Goal: Transaction & Acquisition: Book appointment/travel/reservation

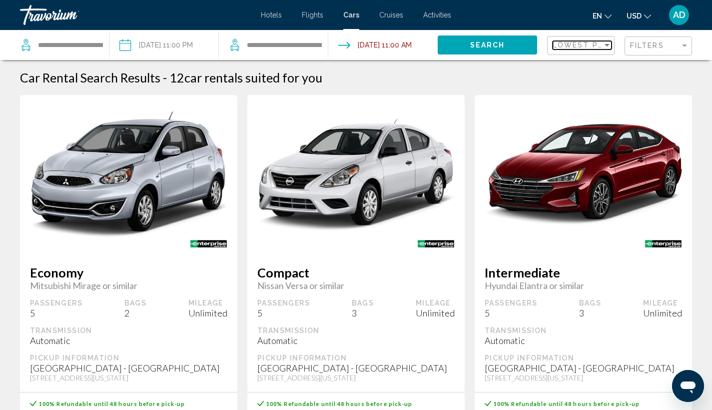
click at [582, 44] on span "Lowest Price" at bounding box center [584, 45] width 64 height 8
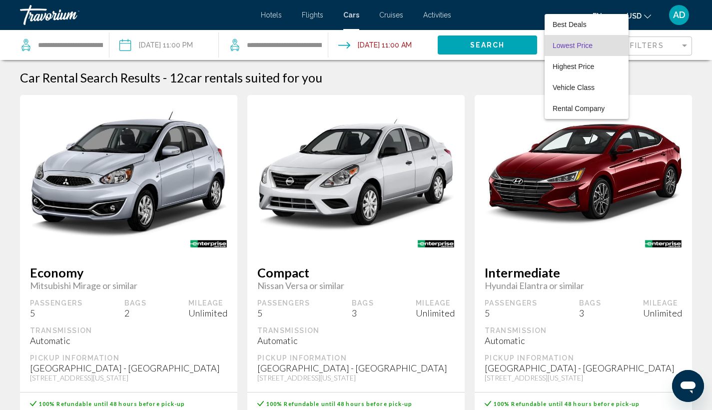
click at [643, 46] on div at bounding box center [356, 205] width 712 height 410
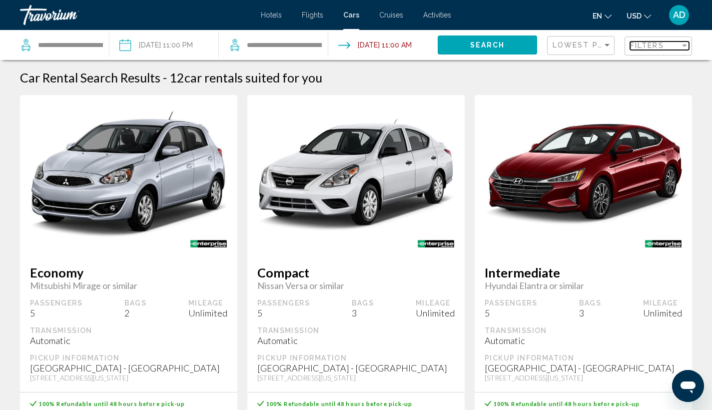
click at [643, 46] on span "Filters" at bounding box center [647, 45] width 34 height 8
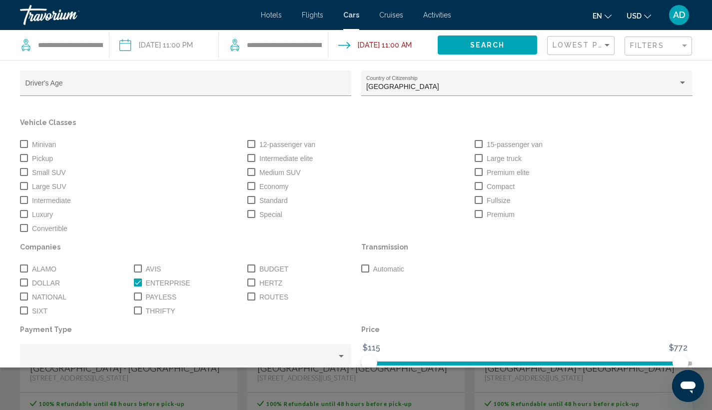
click at [136, 282] on span "Search widget" at bounding box center [138, 282] width 8 height 8
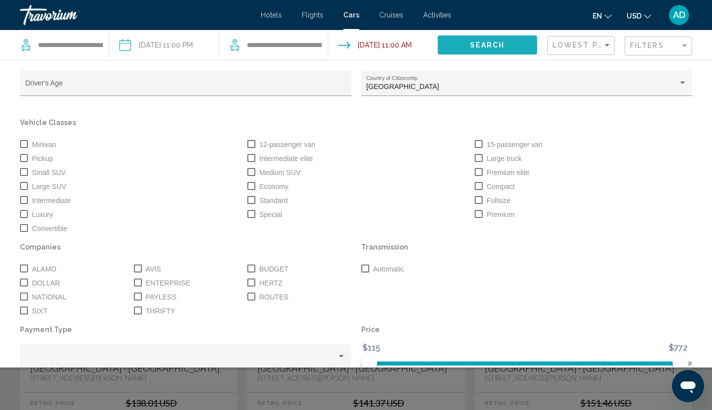
click at [490, 41] on span "Search" at bounding box center [487, 44] width 35 height 8
click at [492, 46] on span "Search" at bounding box center [487, 45] width 35 height 8
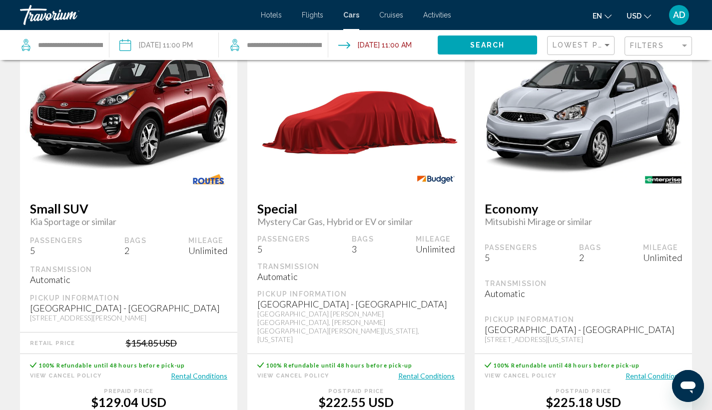
scroll to position [476, 0]
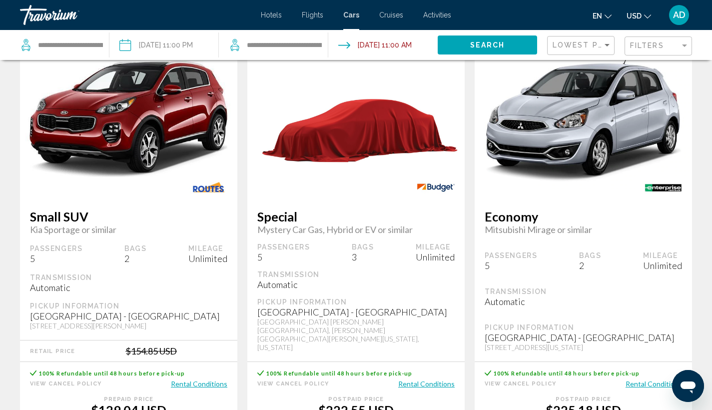
click at [143, 131] on img "Main content" at bounding box center [128, 119] width 217 height 128
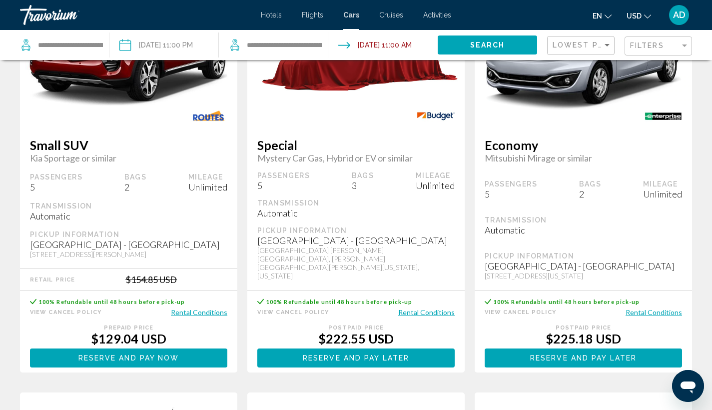
scroll to position [548, 0]
